Goal: Information Seeking & Learning: Learn about a topic

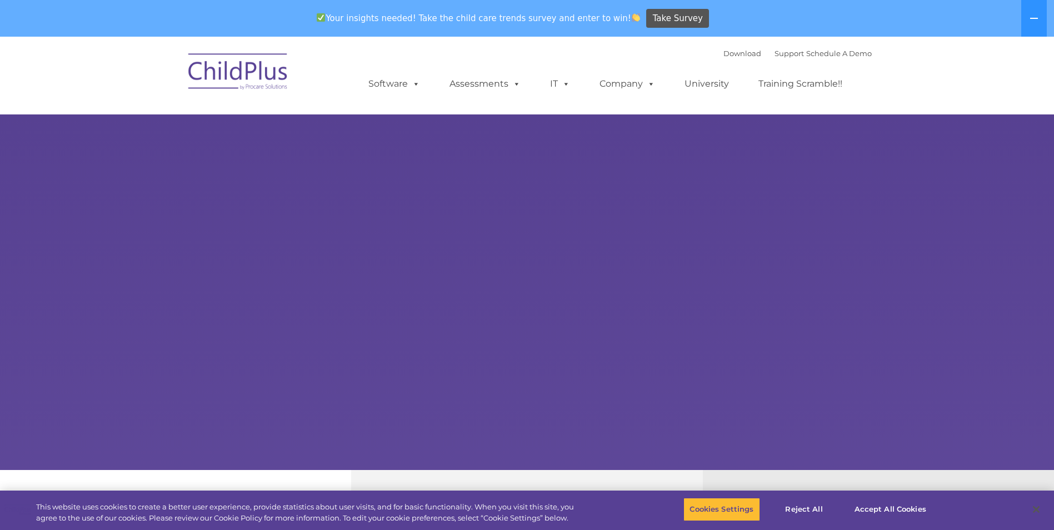
select select "MEDIUM"
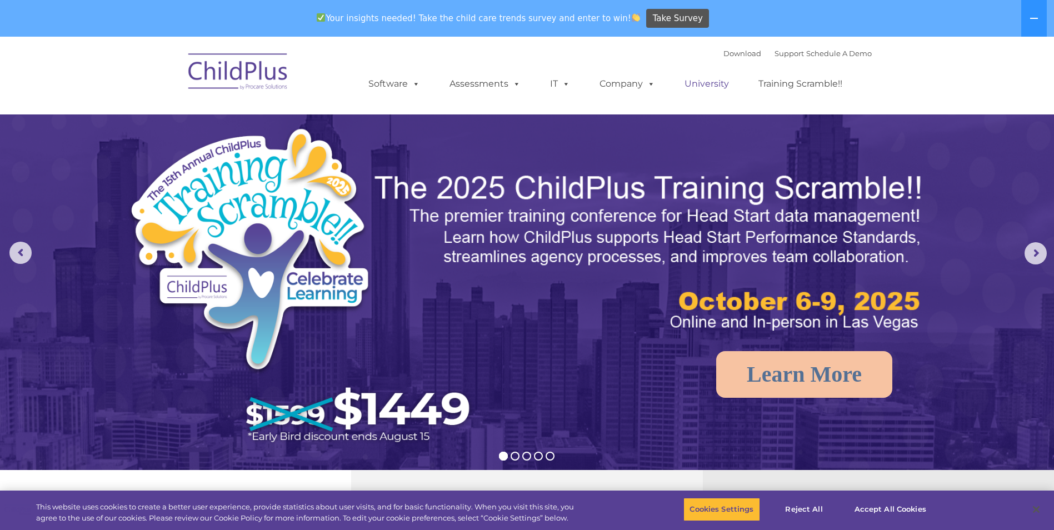
click at [718, 86] on link "University" at bounding box center [706, 84] width 67 height 22
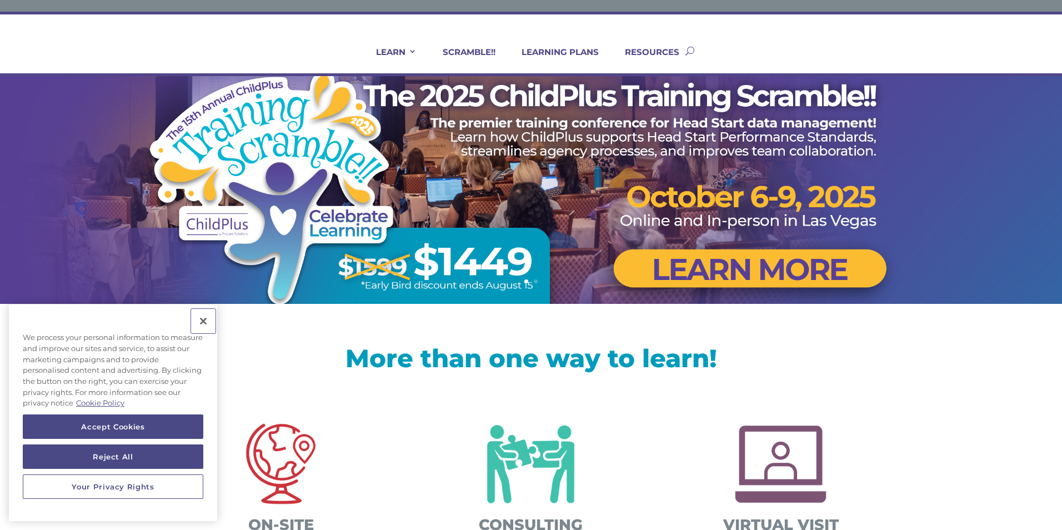
click at [205, 326] on button "Close" at bounding box center [203, 321] width 24 height 24
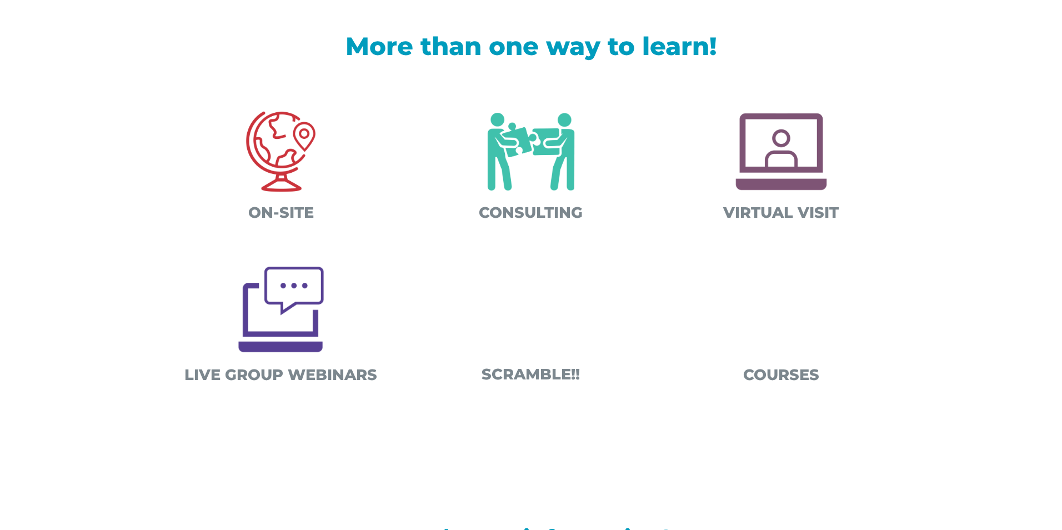
scroll to position [367, 0]
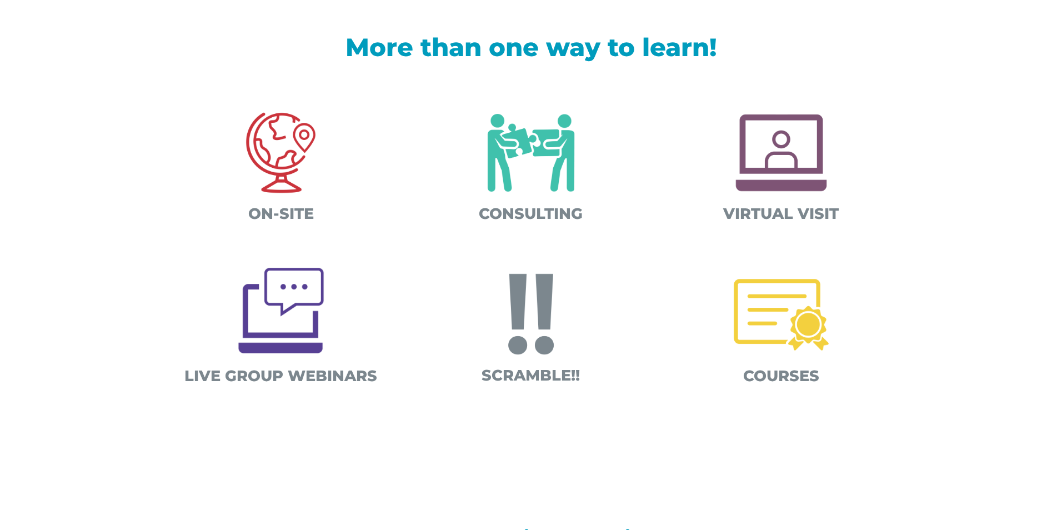
click at [797, 313] on img at bounding box center [781, 315] width 116 height 116
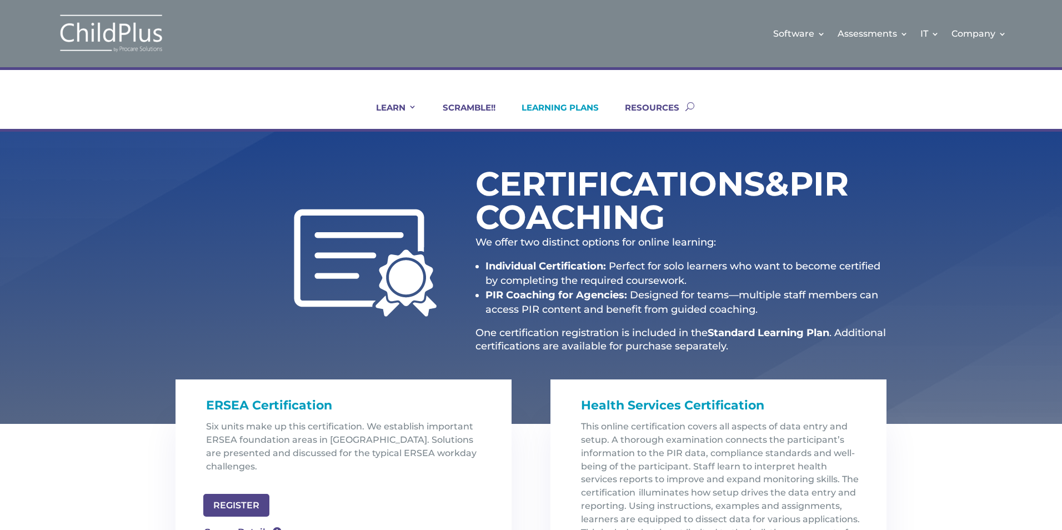
click at [572, 109] on link "LEARNING PLANS" at bounding box center [553, 115] width 91 height 27
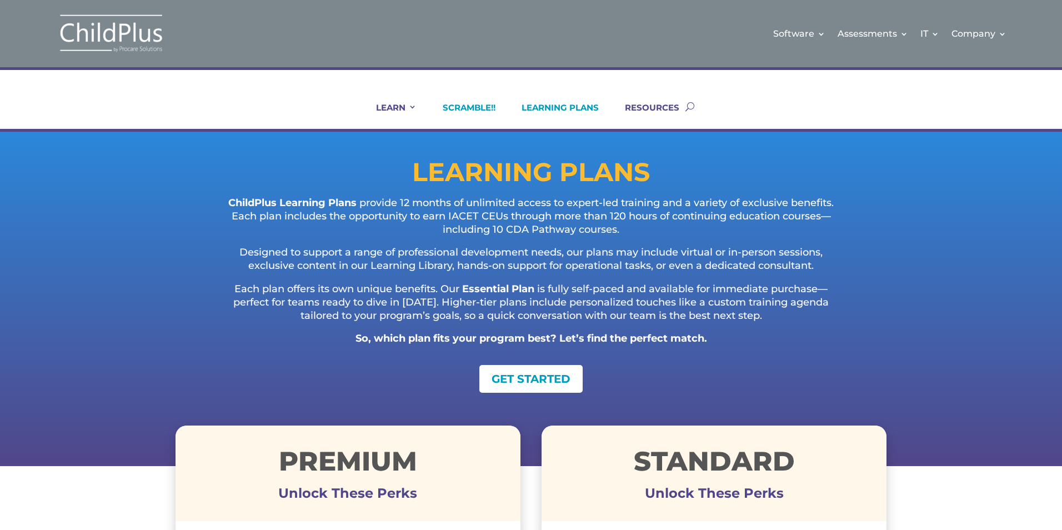
click at [477, 111] on link "SCRAMBLE!!" at bounding box center [462, 115] width 67 height 27
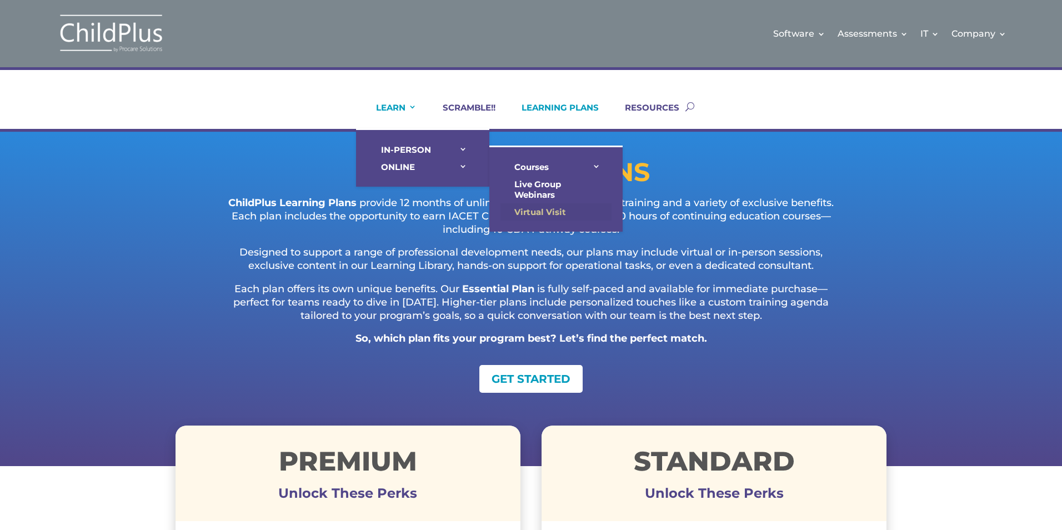
click at [552, 212] on link "Virtual Visit" at bounding box center [555, 211] width 111 height 17
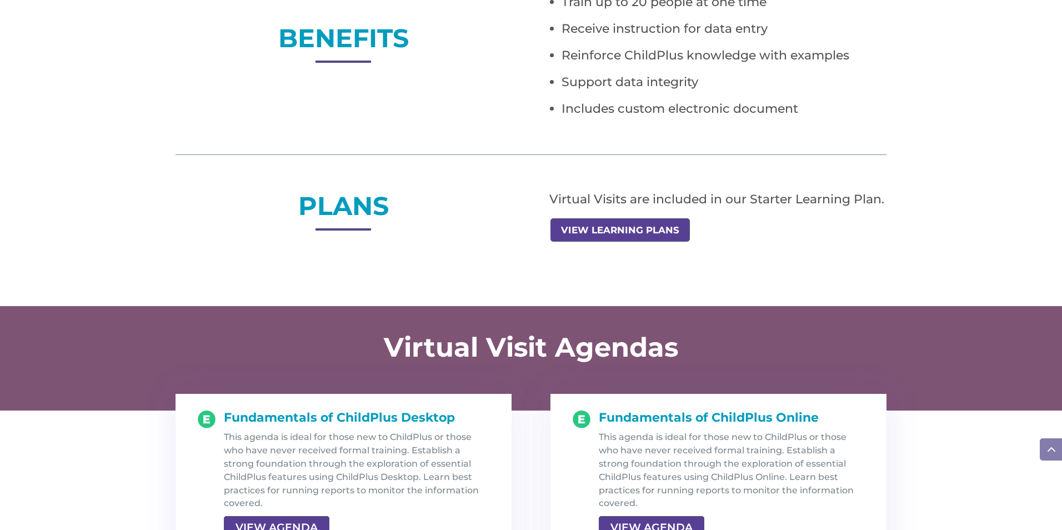
scroll to position [844, 0]
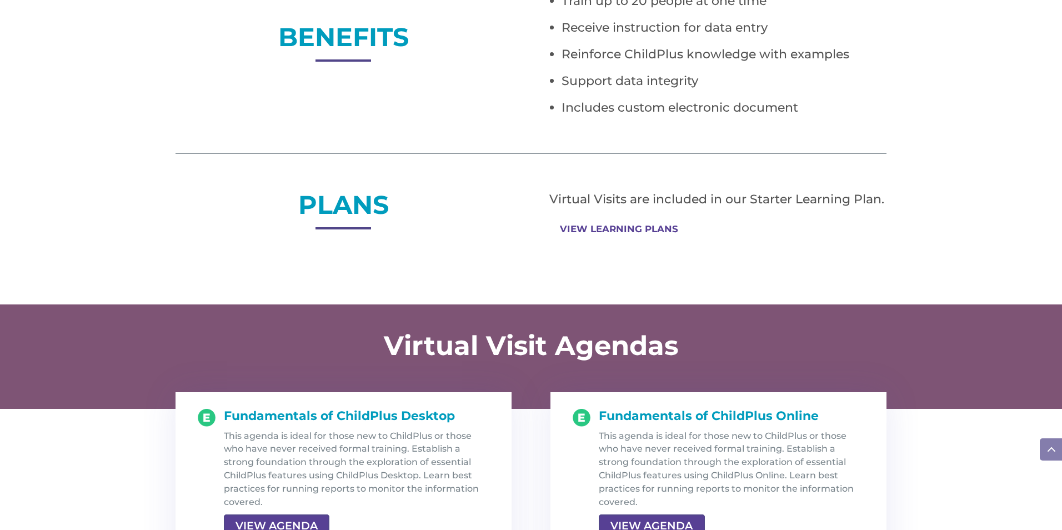
click at [594, 227] on link "VIEW LEARNING PLANS" at bounding box center [618, 229] width 137 height 22
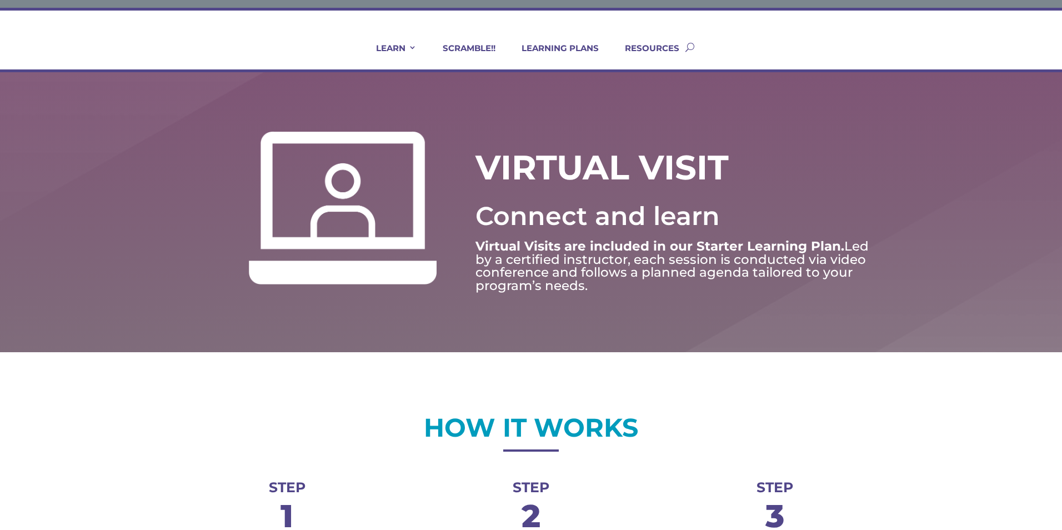
scroll to position [0, 0]
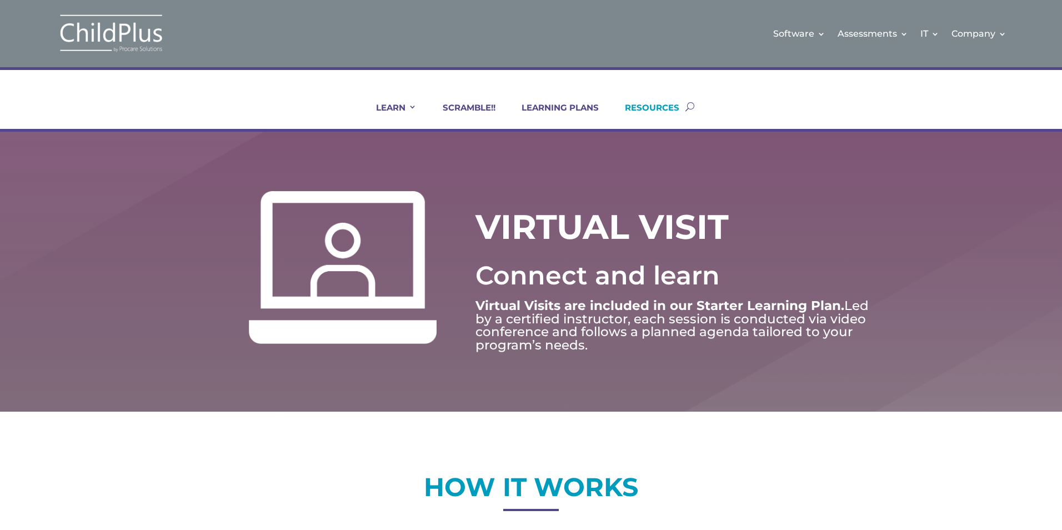
click at [660, 109] on link "RESOURCES" at bounding box center [645, 115] width 68 height 27
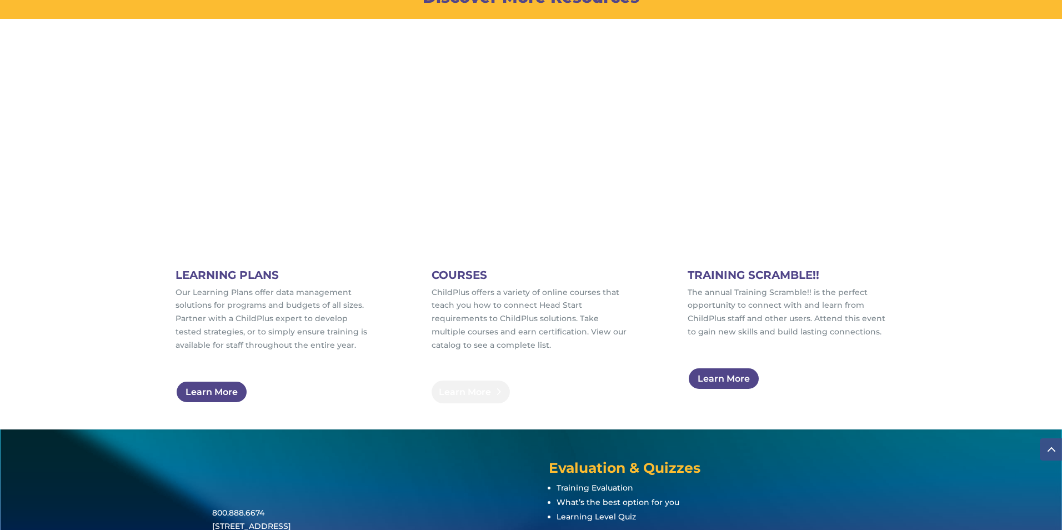
scroll to position [587, 0]
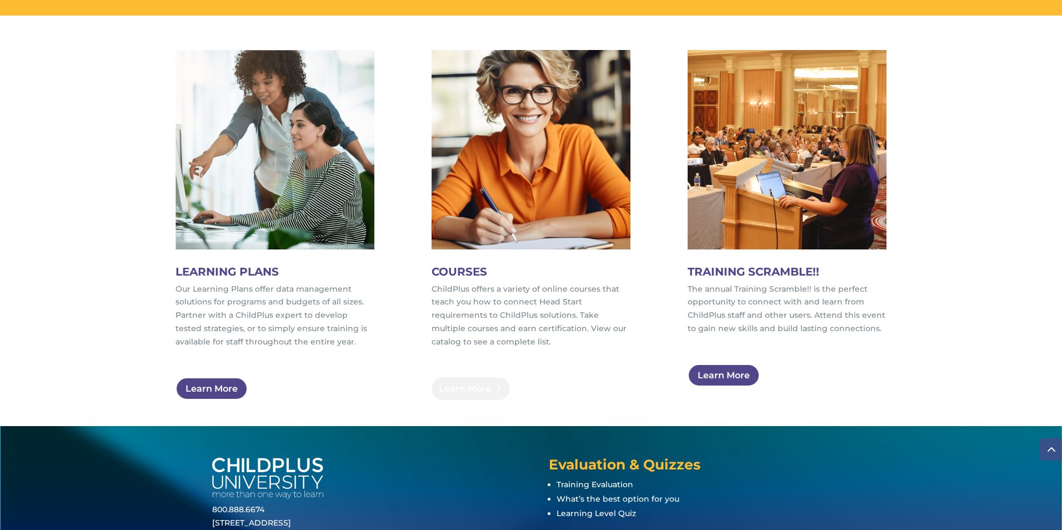
click at [460, 389] on link "Learn More" at bounding box center [471, 388] width 78 height 23
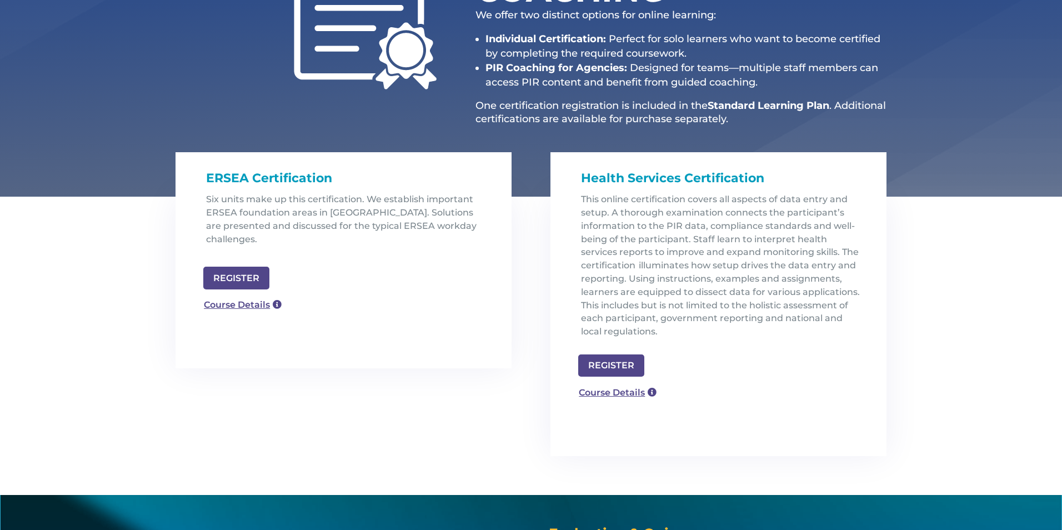
scroll to position [222, 0]
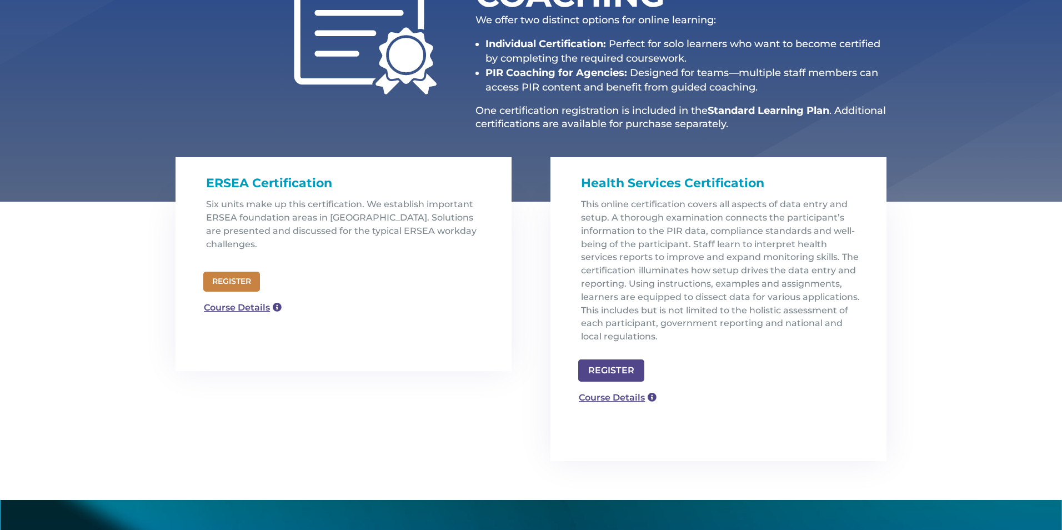
click at [230, 272] on link "REGISTER" at bounding box center [231, 282] width 57 height 20
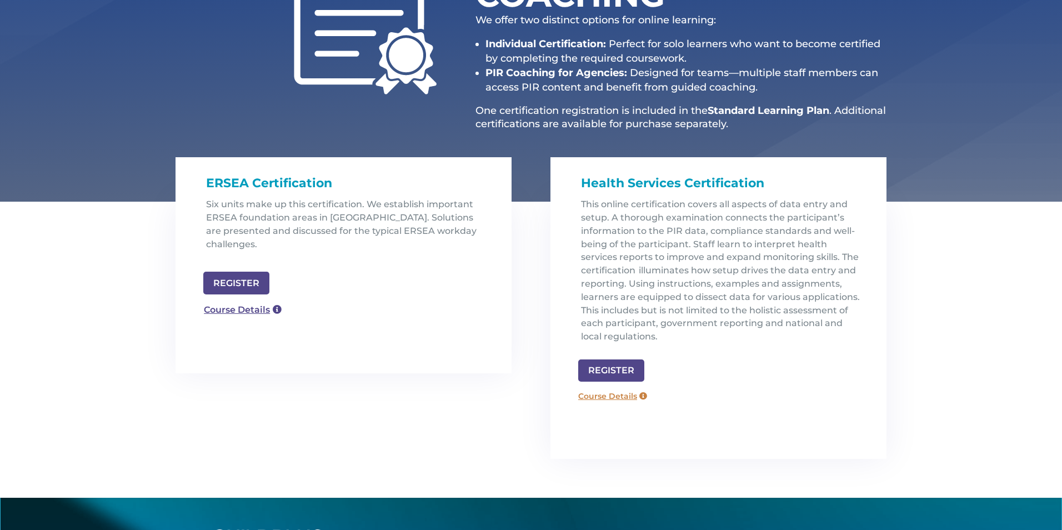
click at [641, 394] on link "Course Details" at bounding box center [613, 396] width 80 height 18
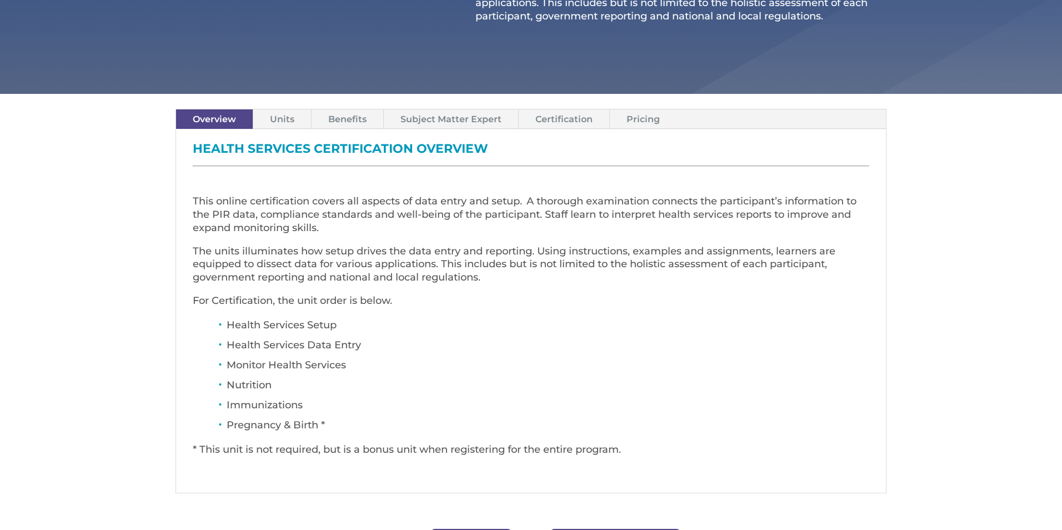
scroll to position [311, 0]
click at [297, 119] on link "Units" at bounding box center [282, 118] width 58 height 19
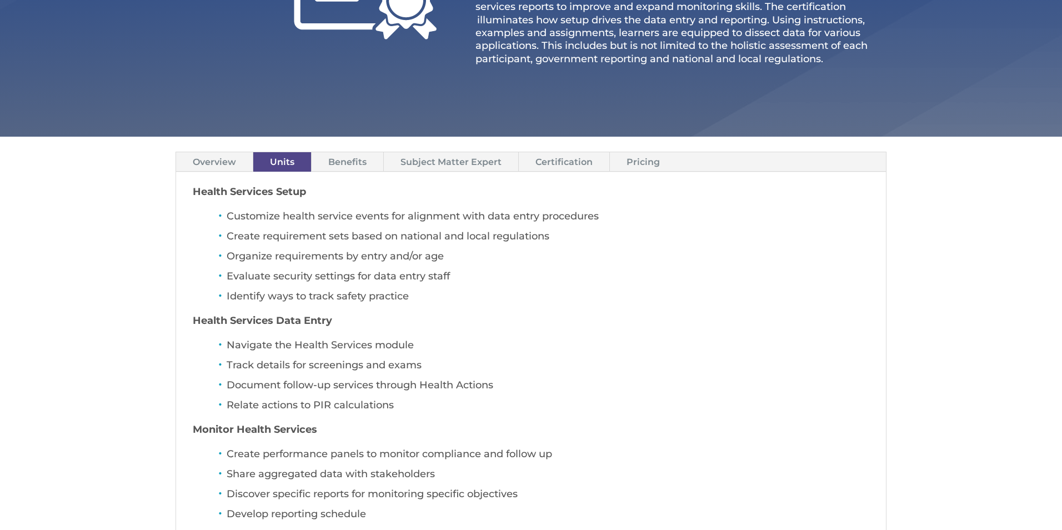
scroll to position [267, 0]
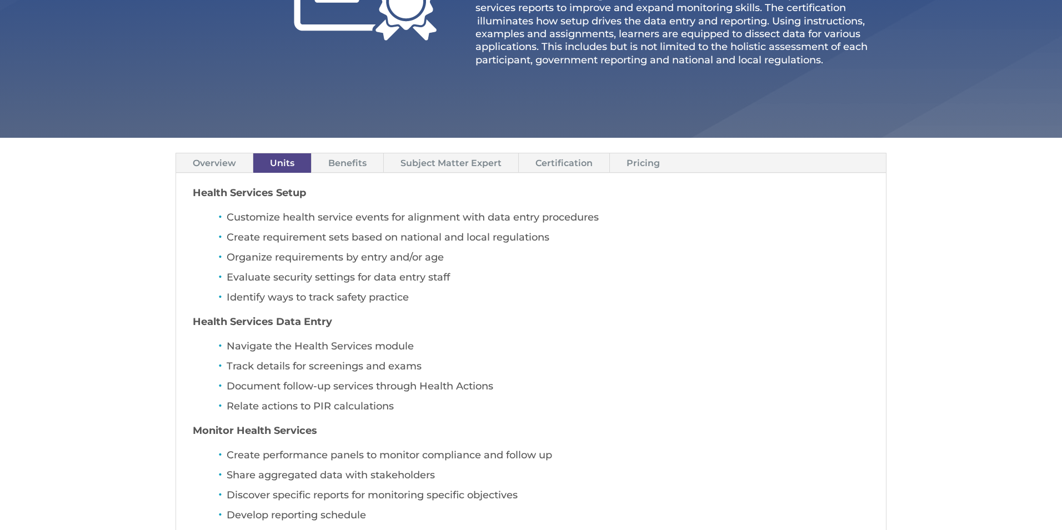
click at [367, 169] on link "Benefits" at bounding box center [348, 162] width 72 height 19
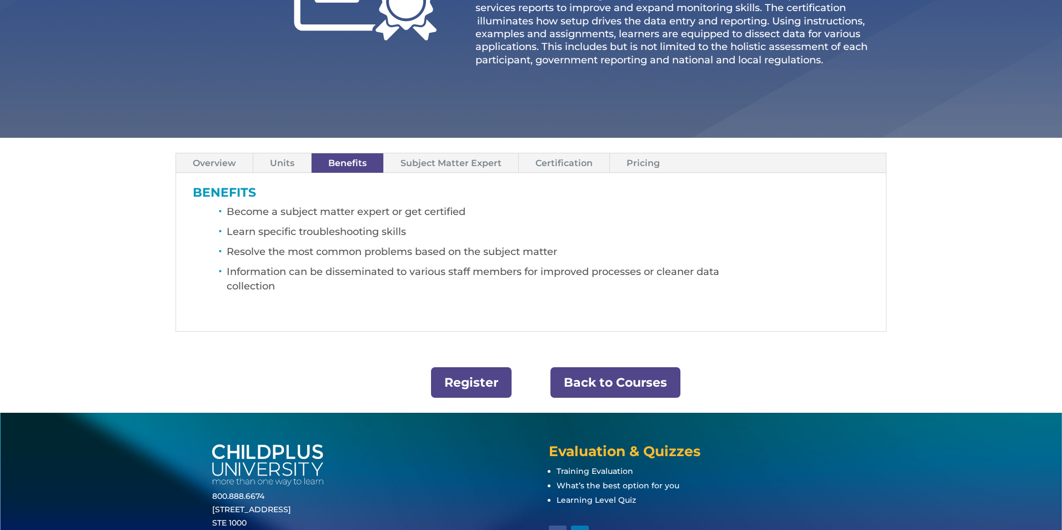
click at [449, 159] on link "Subject Matter Expert" at bounding box center [451, 162] width 134 height 19
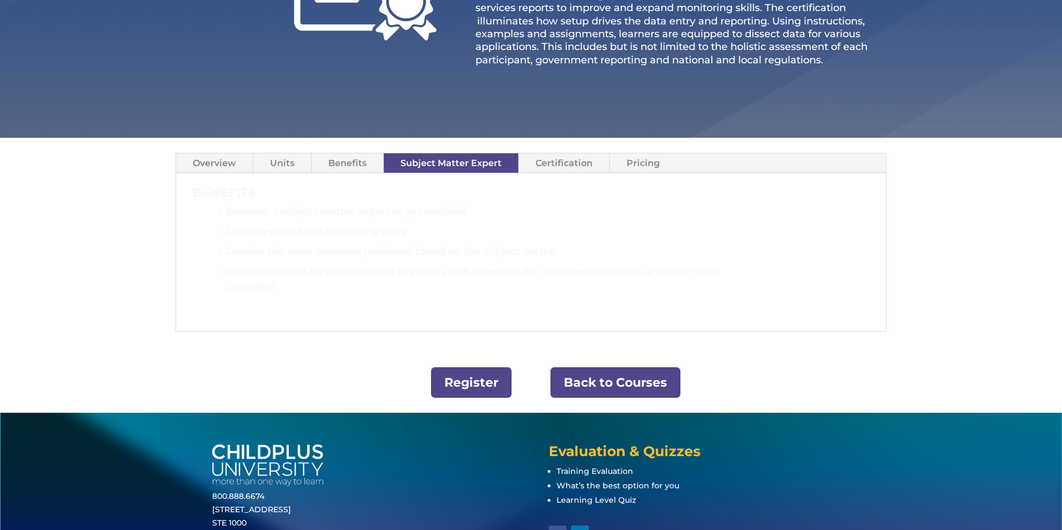
scroll to position [256, 0]
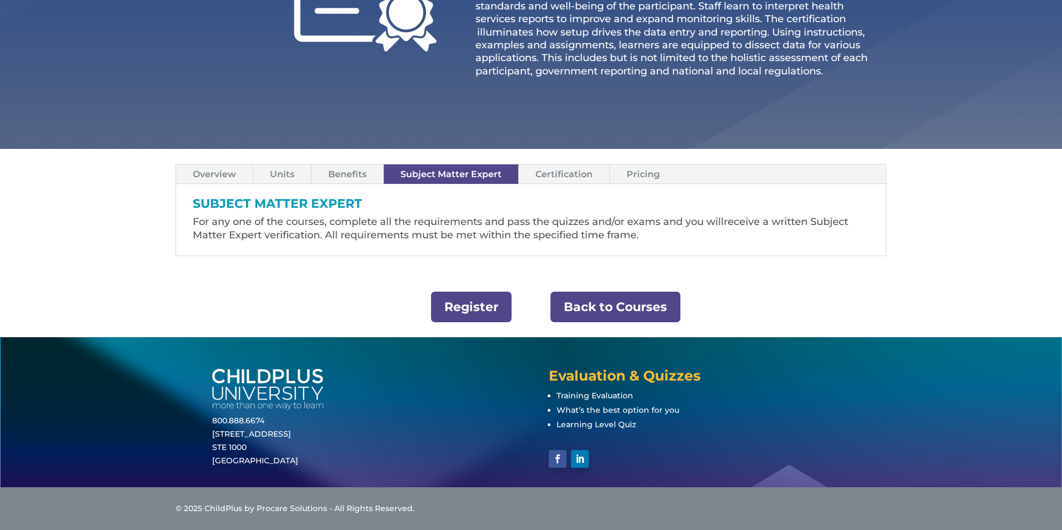
click at [578, 173] on link "Certification" at bounding box center [564, 173] width 91 height 19
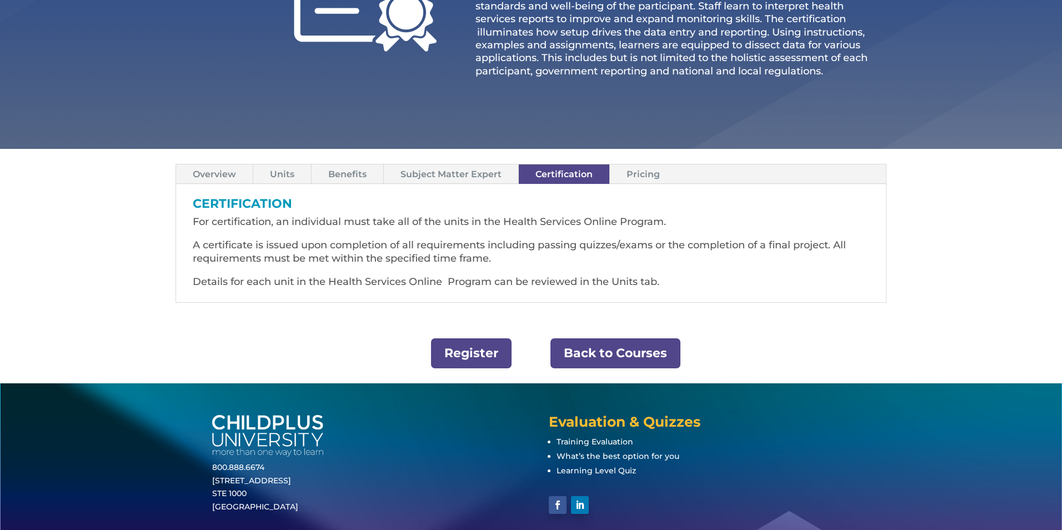
click at [643, 179] on link "Pricing" at bounding box center [643, 173] width 67 height 19
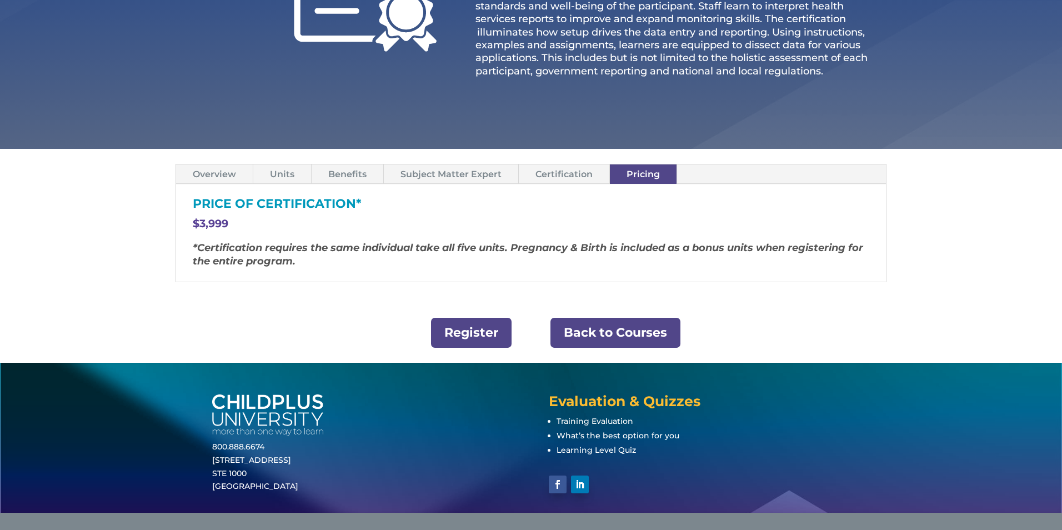
click at [224, 177] on link "Overview" at bounding box center [214, 173] width 77 height 19
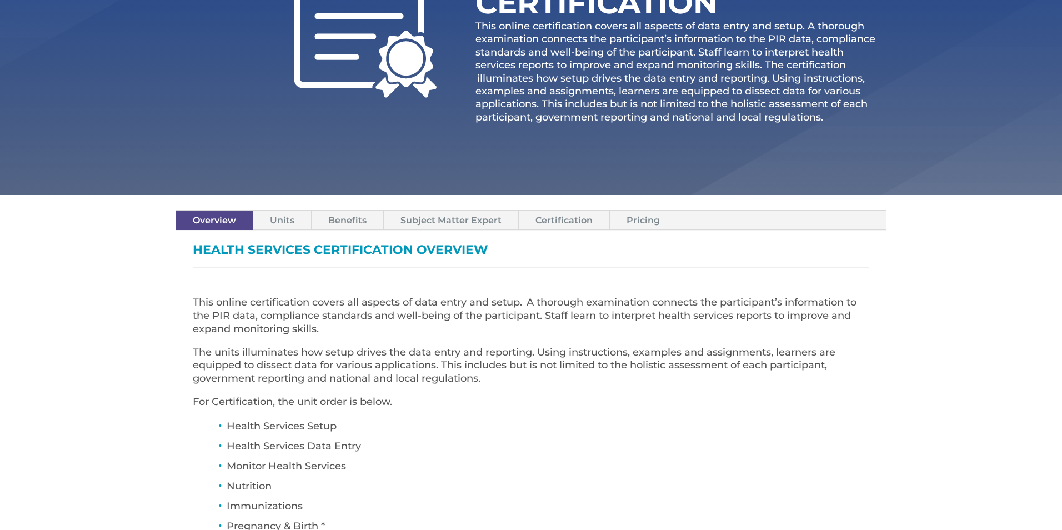
scroll to position [213, 0]
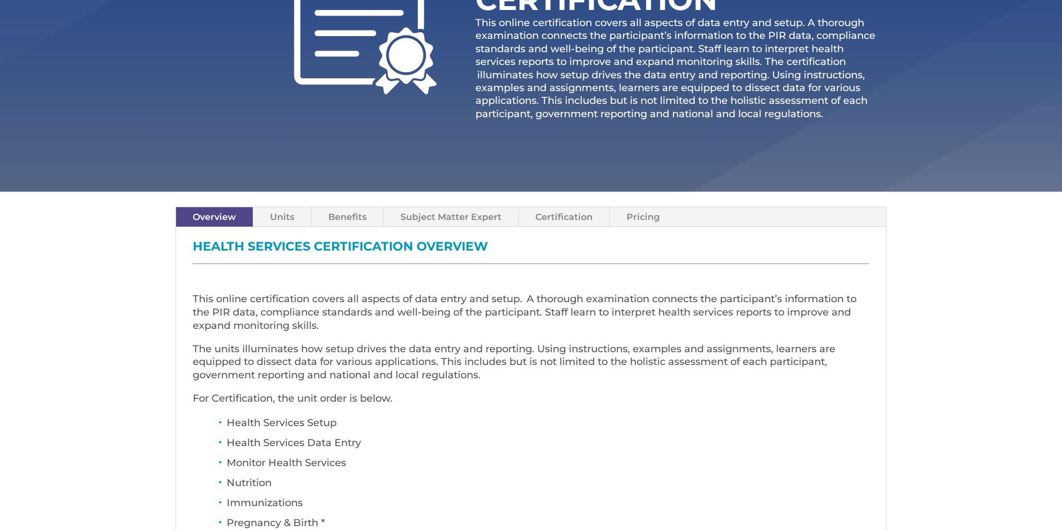
click at [646, 217] on link "Pricing" at bounding box center [643, 216] width 67 height 19
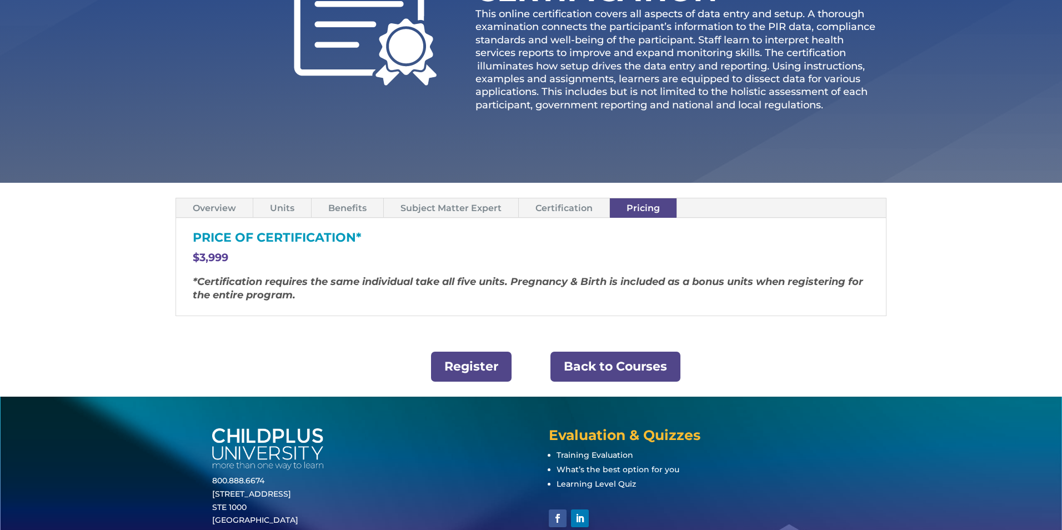
scroll to position [282, 0]
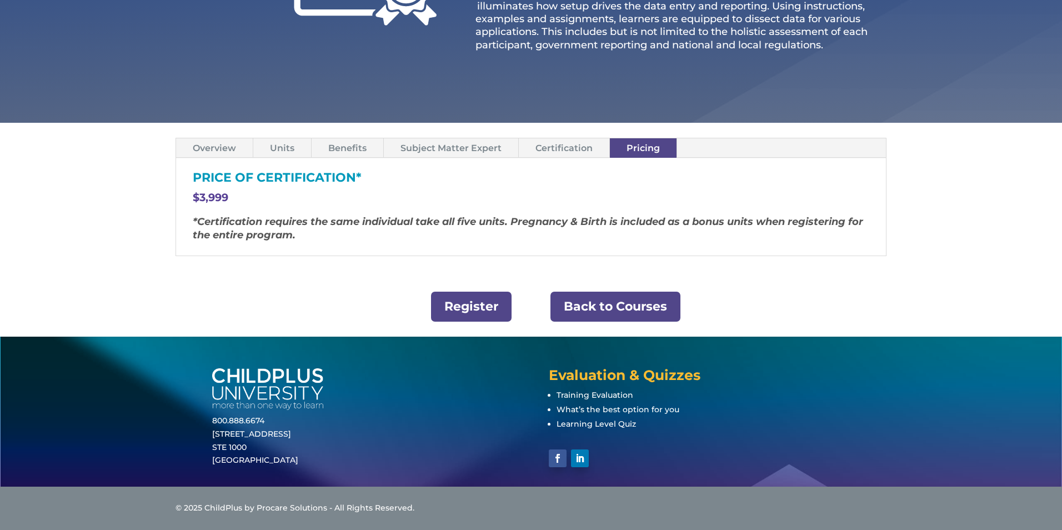
click at [575, 150] on link "Certification" at bounding box center [564, 147] width 91 height 19
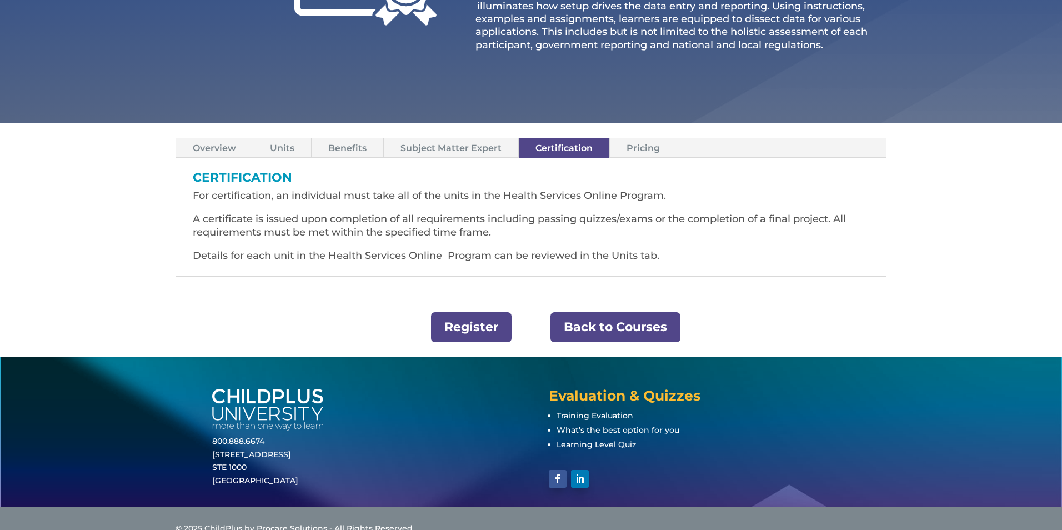
click at [435, 150] on link "Subject Matter Expert" at bounding box center [451, 147] width 134 height 19
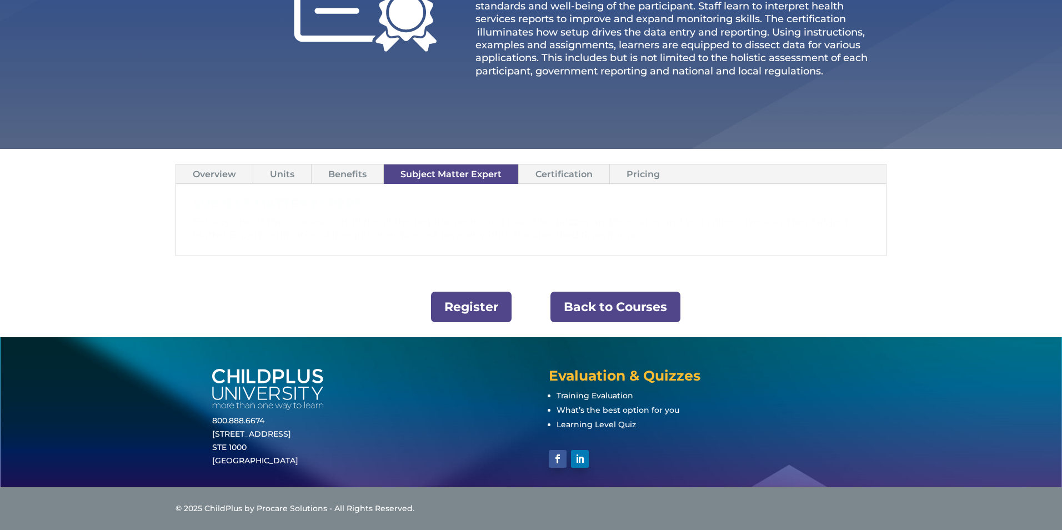
scroll to position [256, 0]
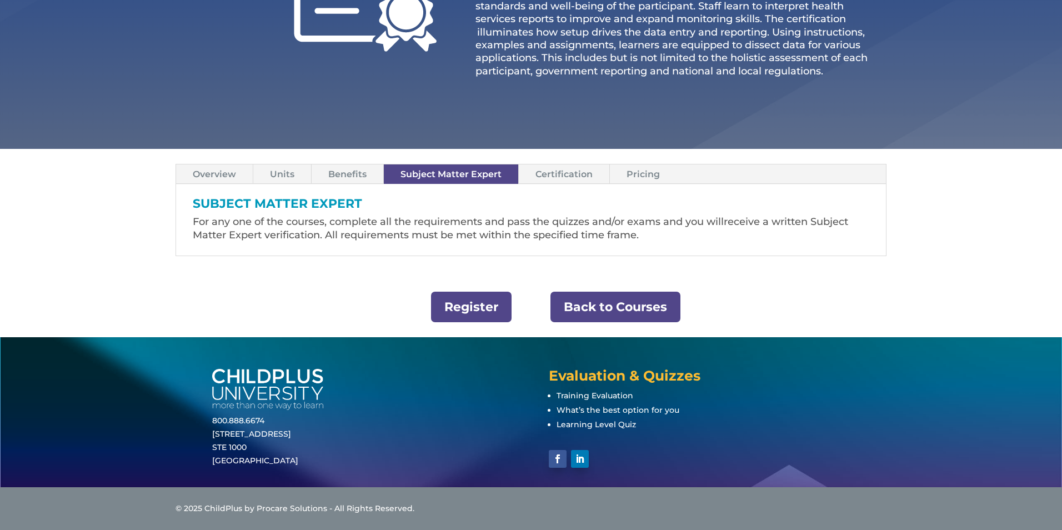
click at [567, 176] on link "Certification" at bounding box center [564, 173] width 91 height 19
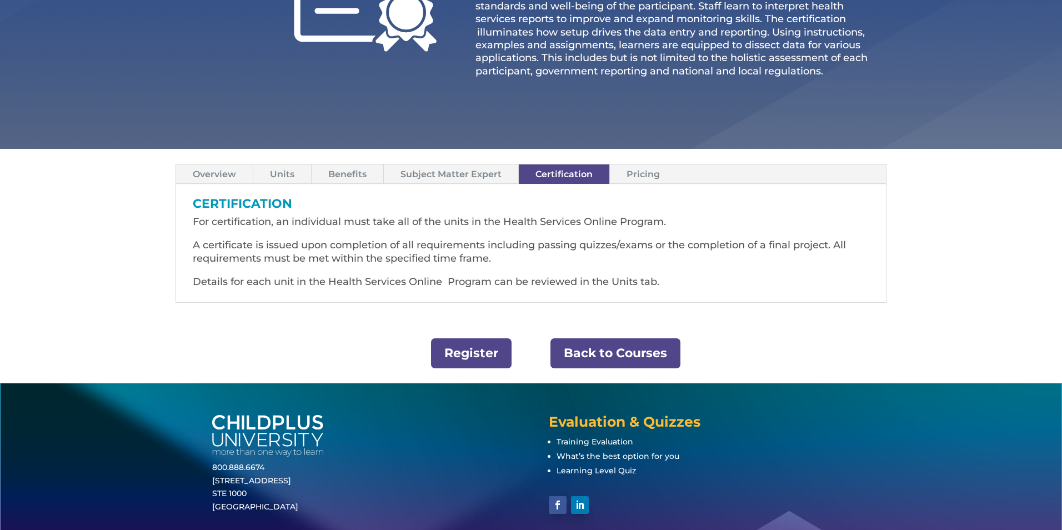
click at [347, 172] on link "Benefits" at bounding box center [348, 173] width 72 height 19
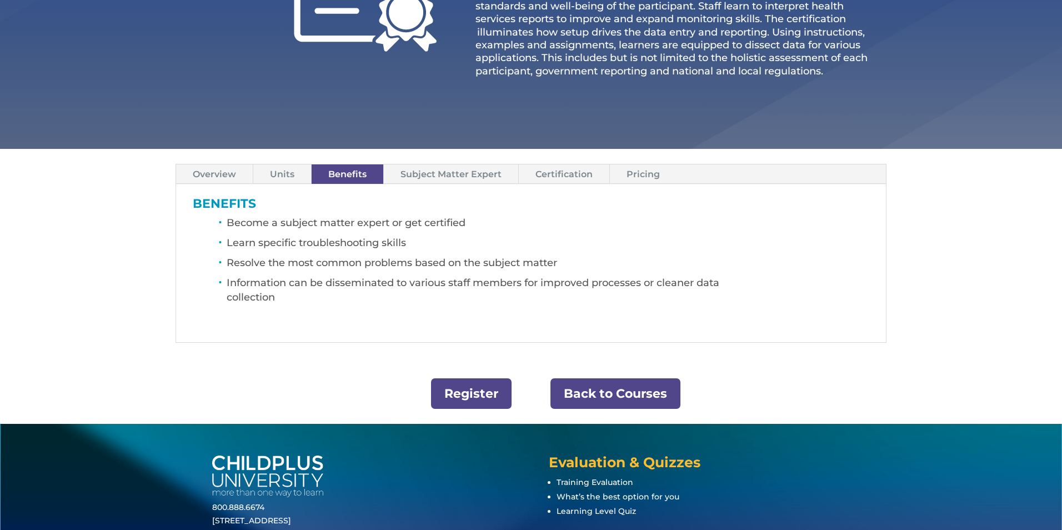
click at [281, 169] on link "Units" at bounding box center [282, 173] width 58 height 19
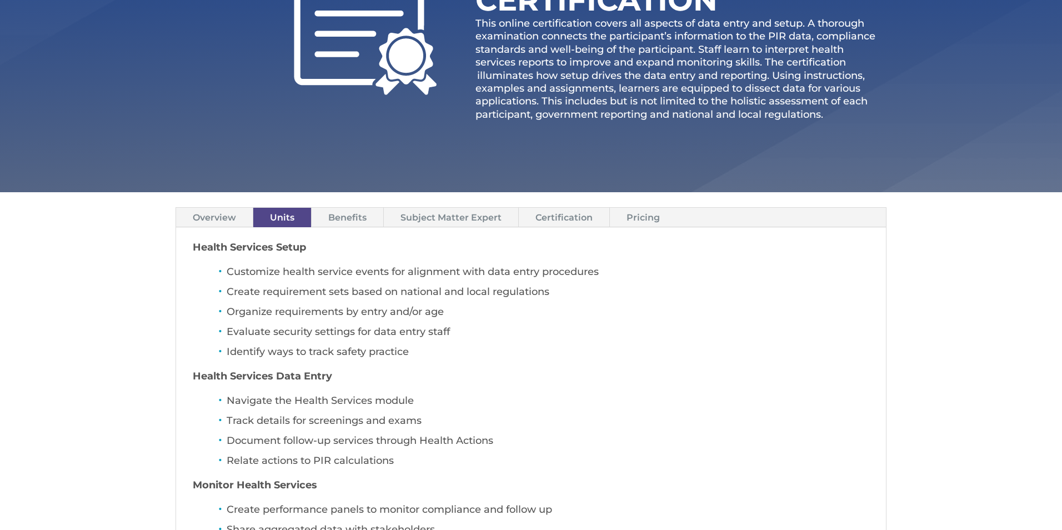
scroll to position [211, 0]
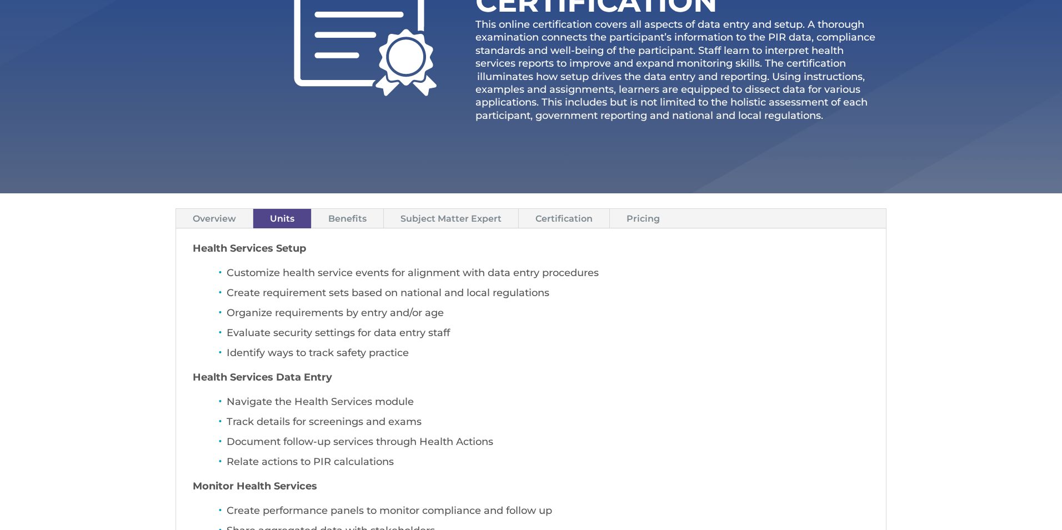
click at [226, 224] on link "Overview" at bounding box center [214, 218] width 77 height 19
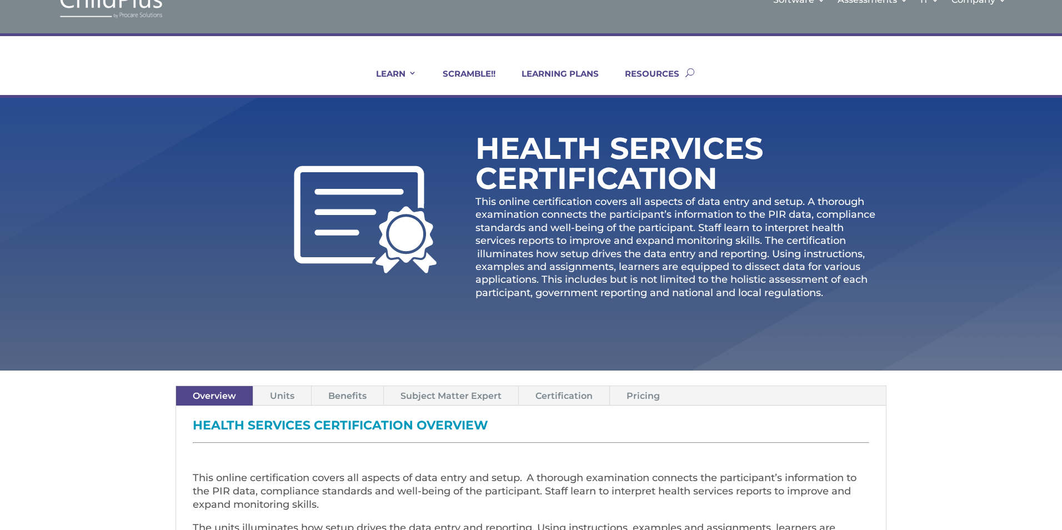
scroll to position [0, 0]
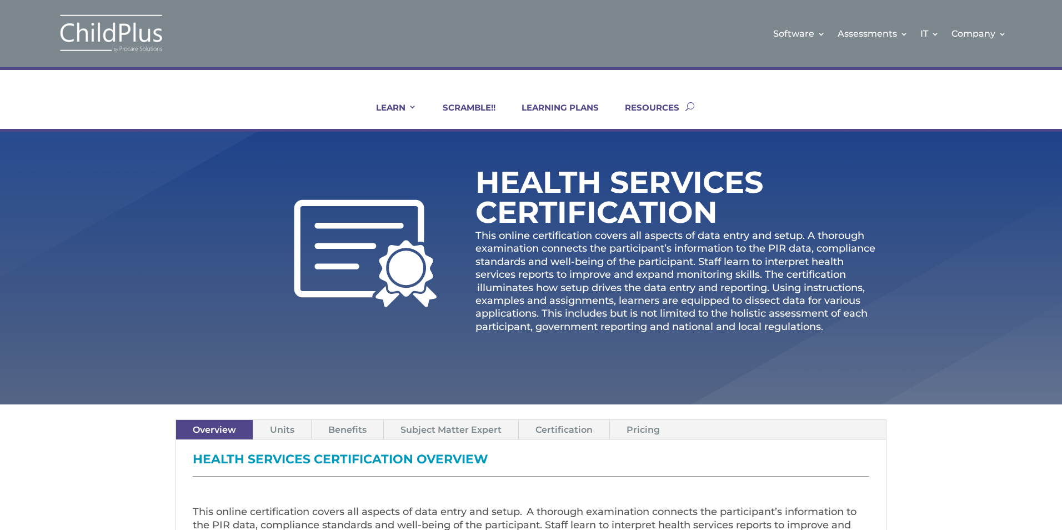
click at [294, 151] on div "Health Services Certification This online certification covers all aspects of d…" at bounding box center [531, 255] width 711 height 209
